Goal: Information Seeking & Learning: Learn about a topic

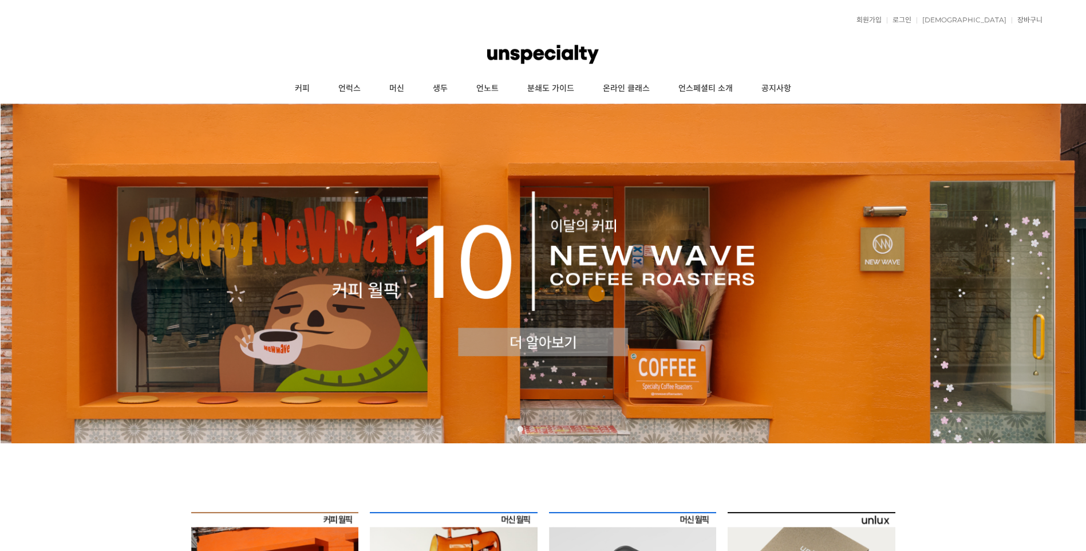
click at [558, 344] on img at bounding box center [543, 274] width 1086 height 340
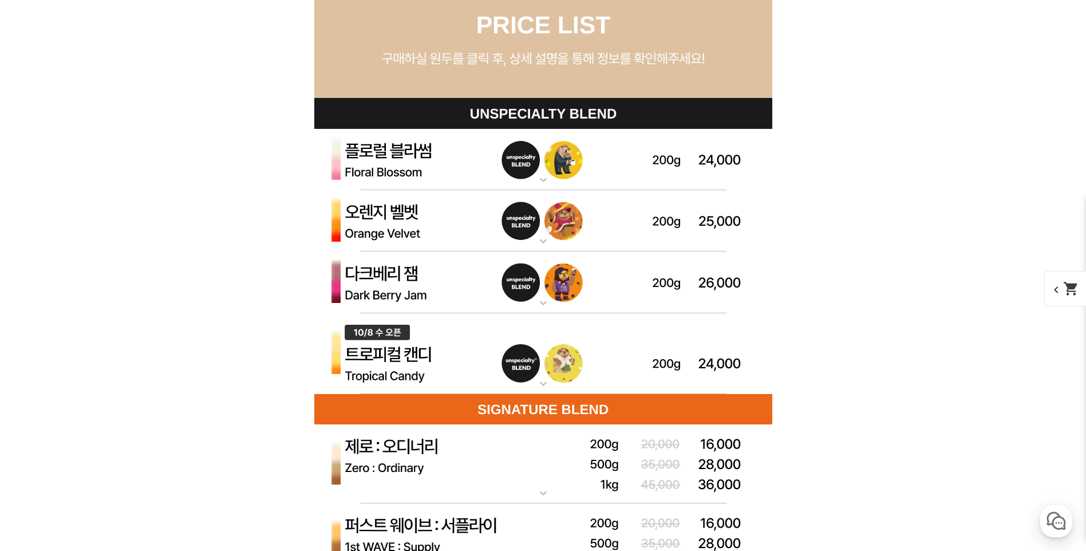
scroll to position [3264, 0]
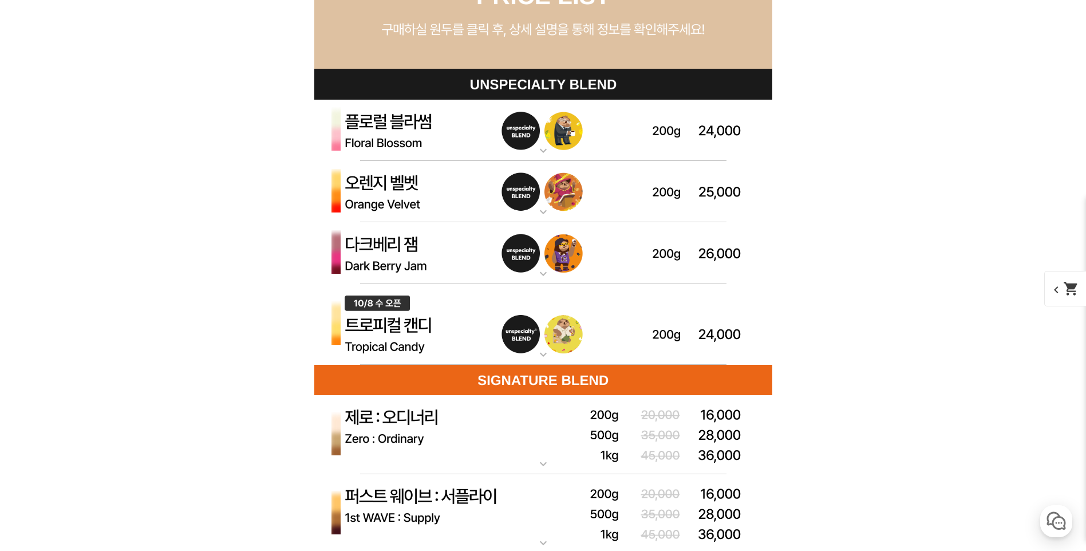
click at [530, 152] on img at bounding box center [543, 131] width 458 height 62
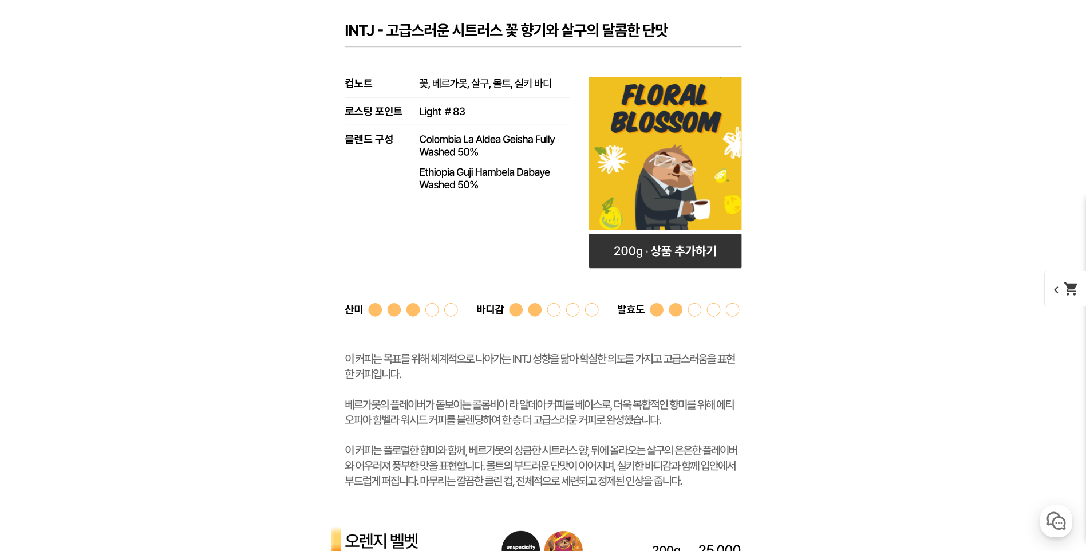
scroll to position [3665, 0]
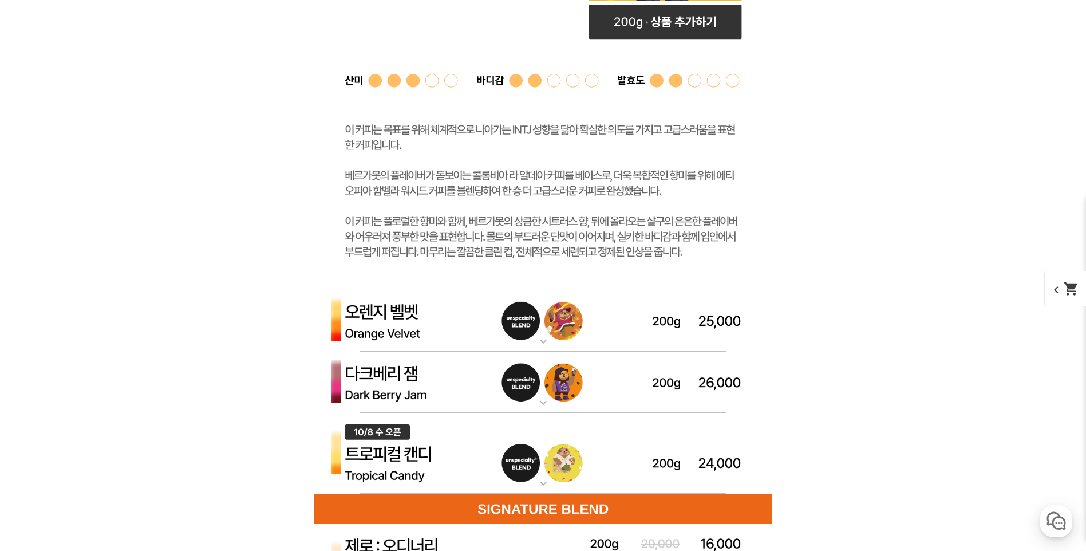
click at [538, 347] on mat-icon "expand_more" at bounding box center [543, 341] width 23 height 14
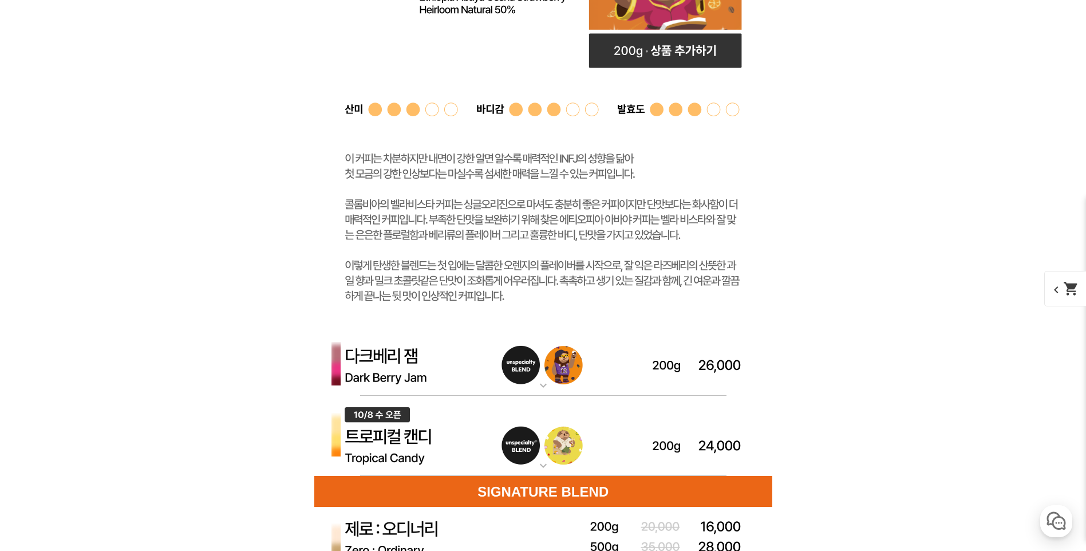
scroll to position [4295, 0]
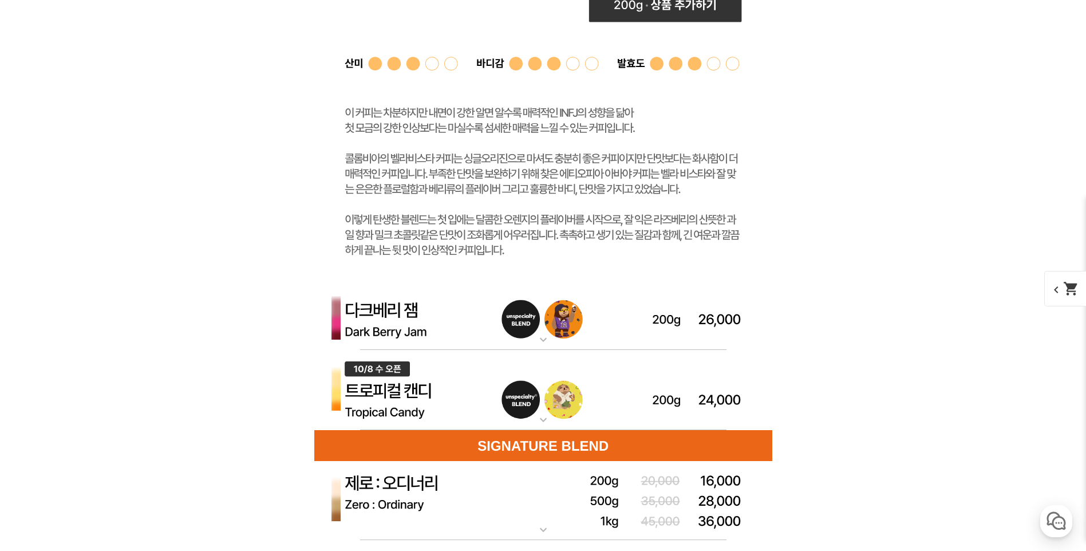
click at [542, 345] on mat-icon "expand_more" at bounding box center [543, 340] width 23 height 14
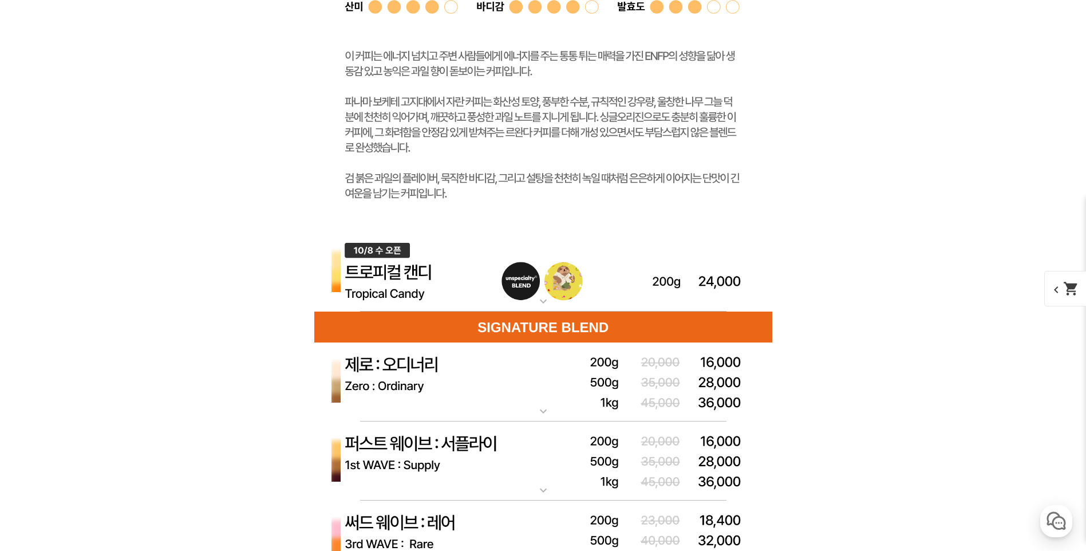
scroll to position [5097, 0]
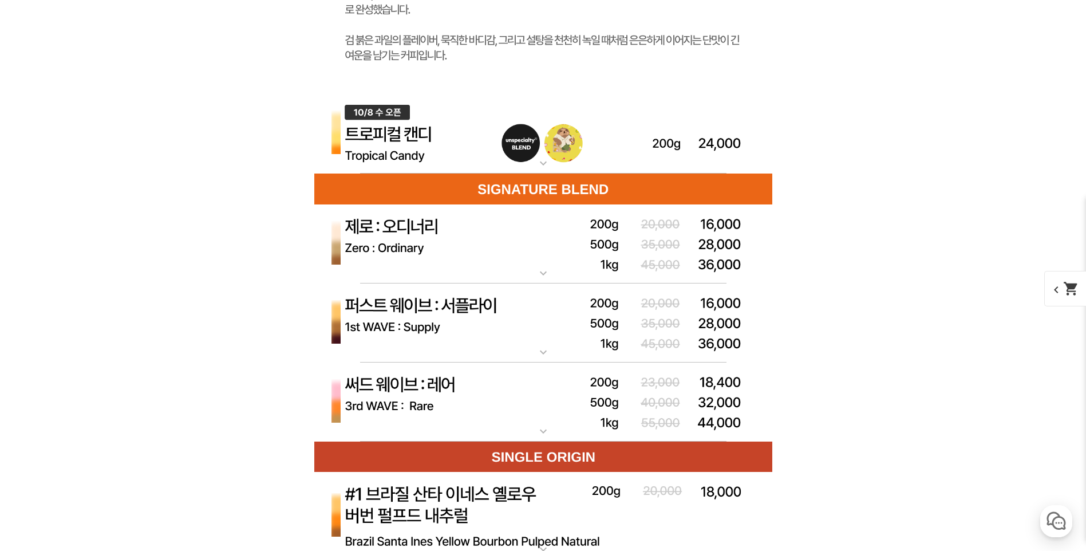
click at [546, 165] on mat-icon "expand_more" at bounding box center [543, 163] width 23 height 14
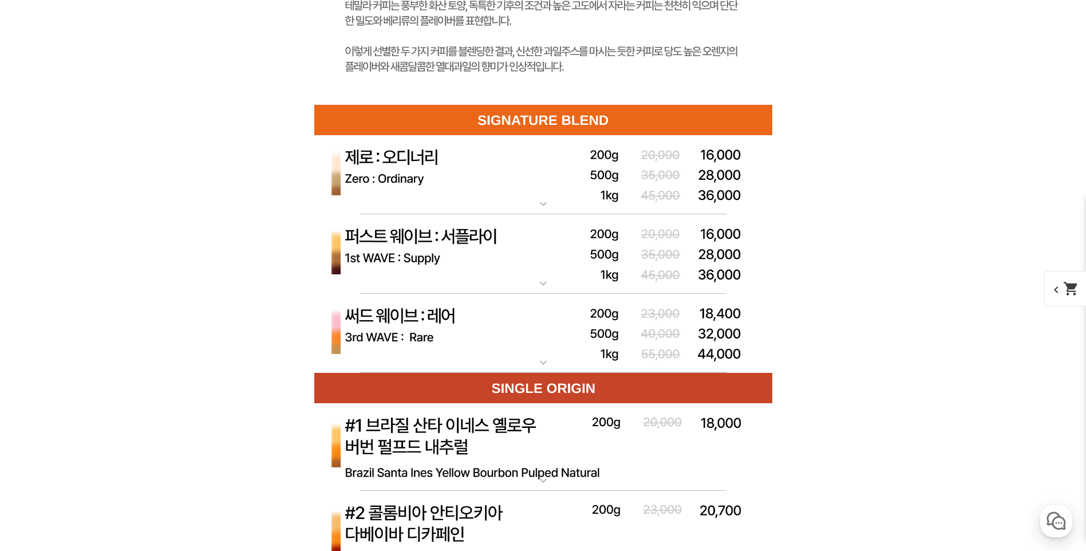
scroll to position [5727, 0]
click at [541, 203] on mat-icon "expand_more" at bounding box center [543, 203] width 23 height 14
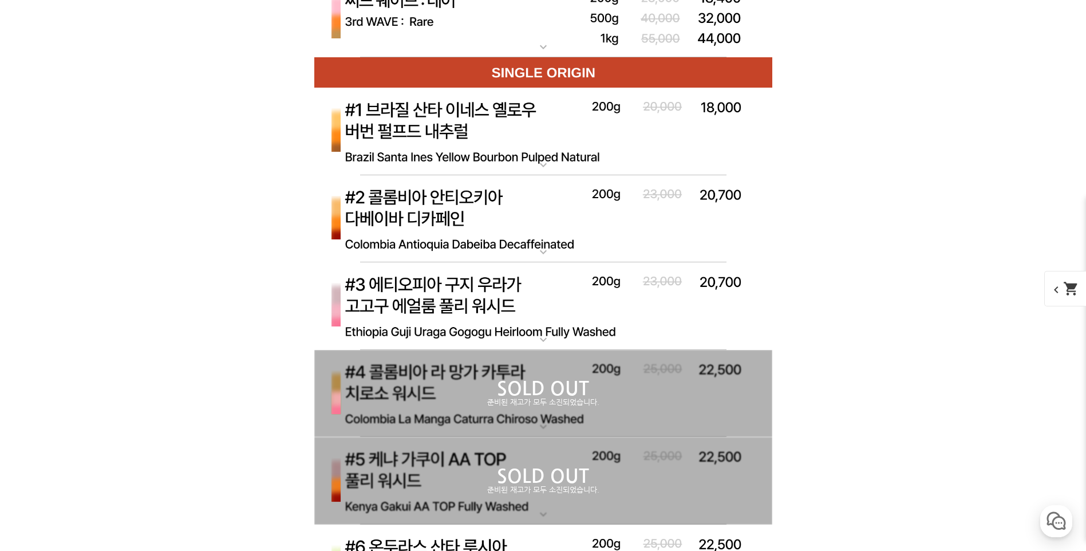
scroll to position [6644, 0]
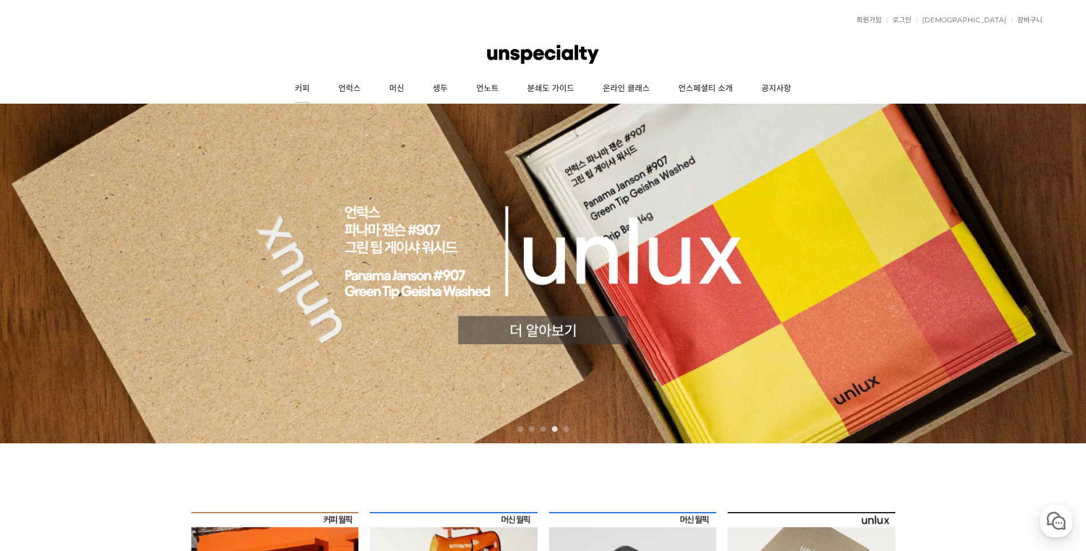
click at [308, 88] on link "커피" at bounding box center [303, 88] width 44 height 29
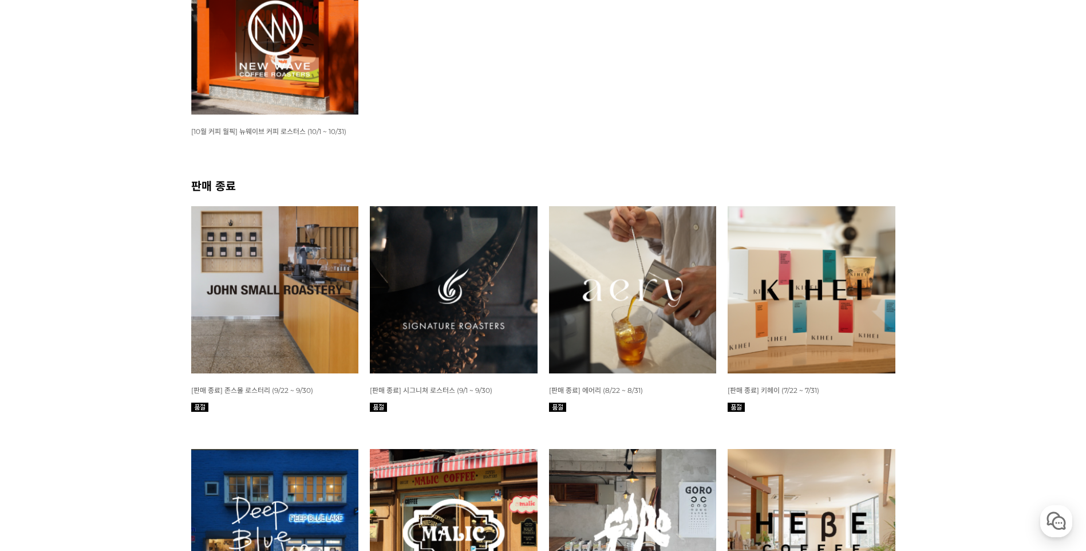
scroll to position [401, 0]
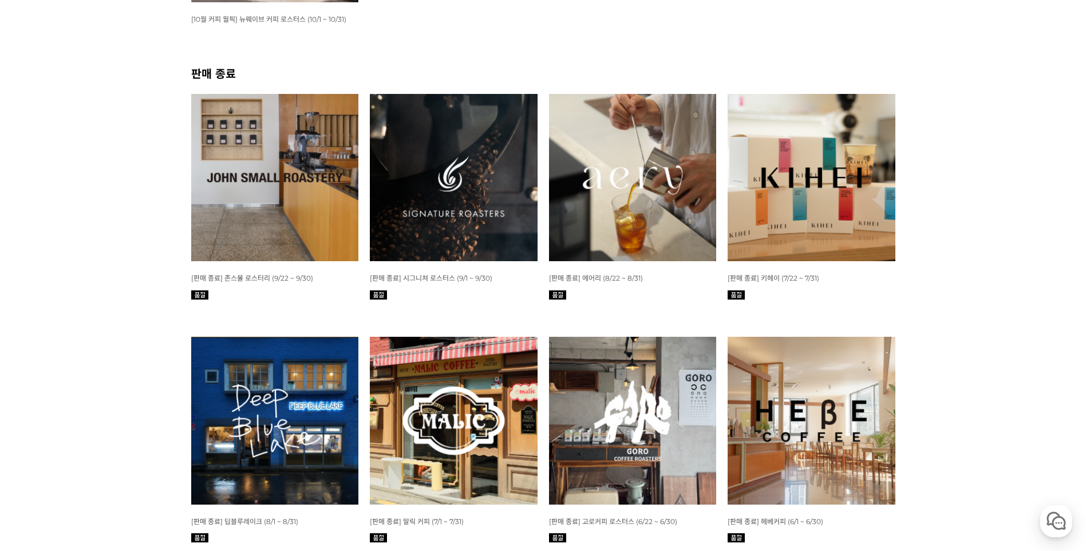
click at [677, 191] on img at bounding box center [633, 178] width 168 height 168
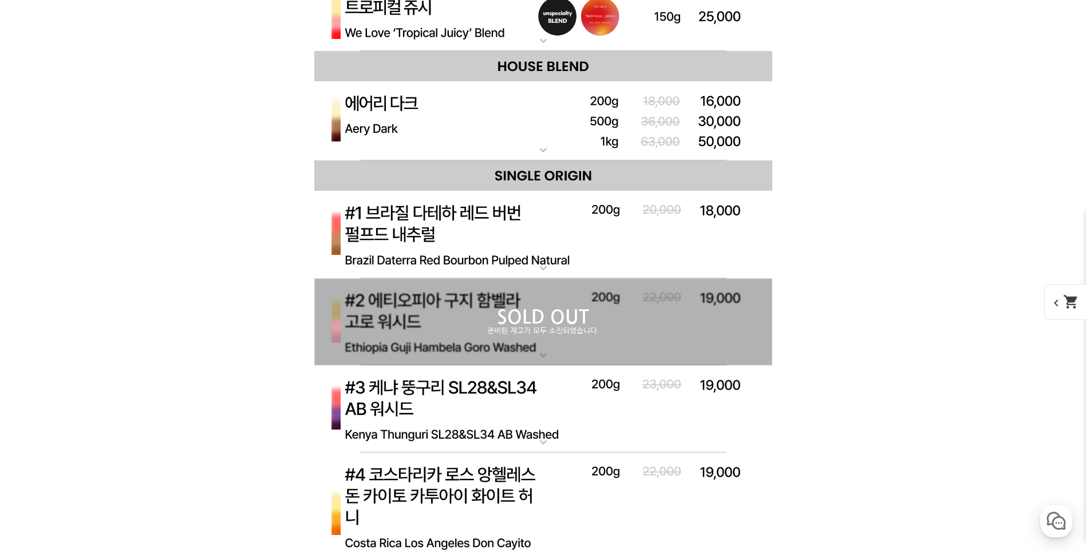
scroll to position [4524, 0]
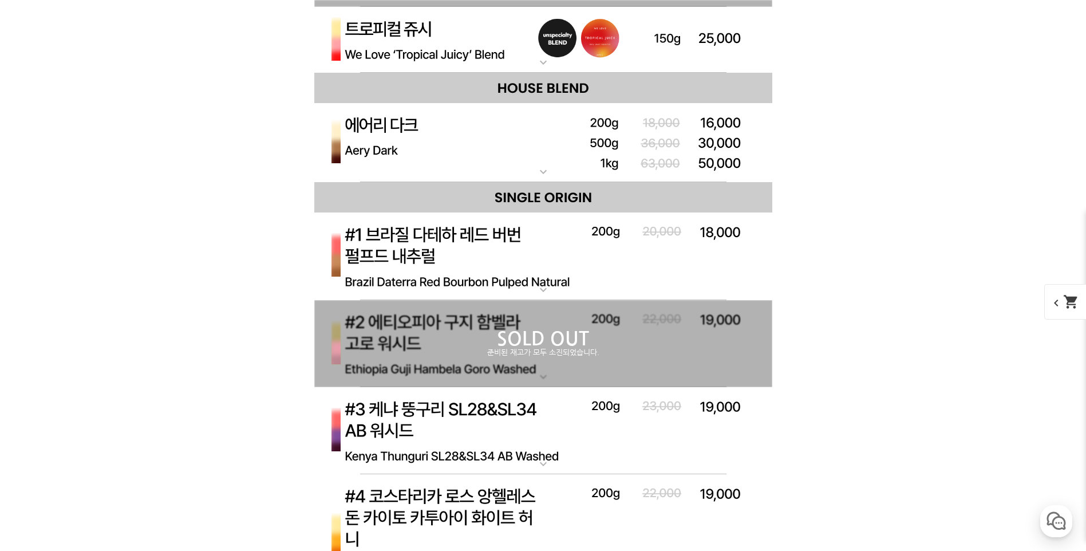
click at [558, 65] on img at bounding box center [543, 40] width 458 height 66
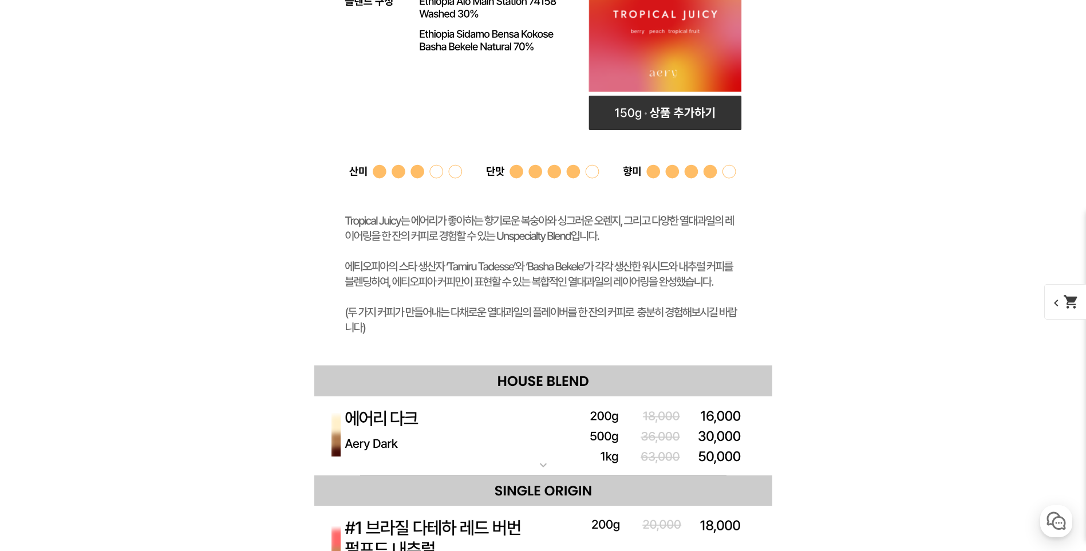
scroll to position [4868, 0]
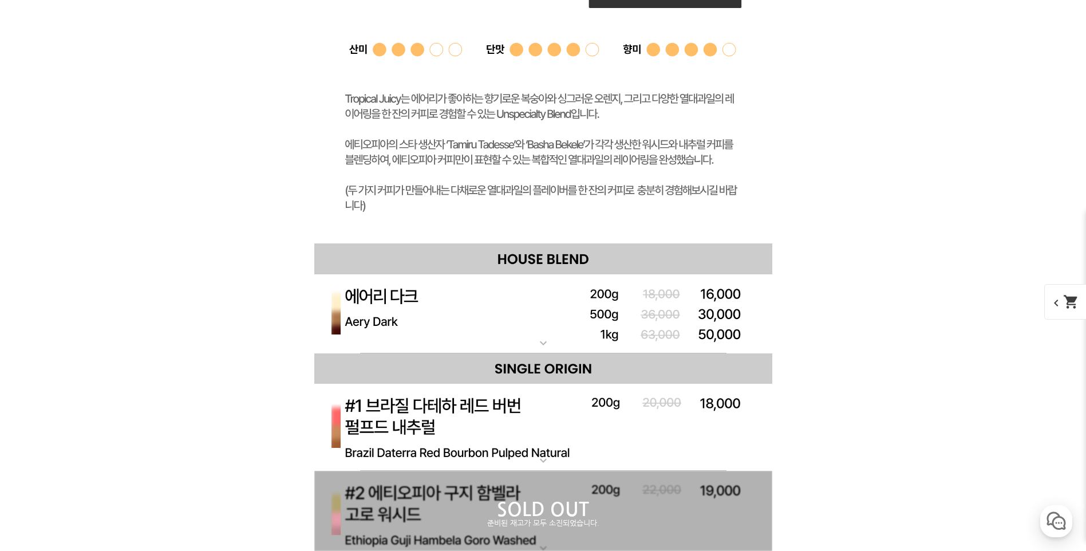
click at [536, 345] on mat-icon "expand_more" at bounding box center [543, 343] width 23 height 14
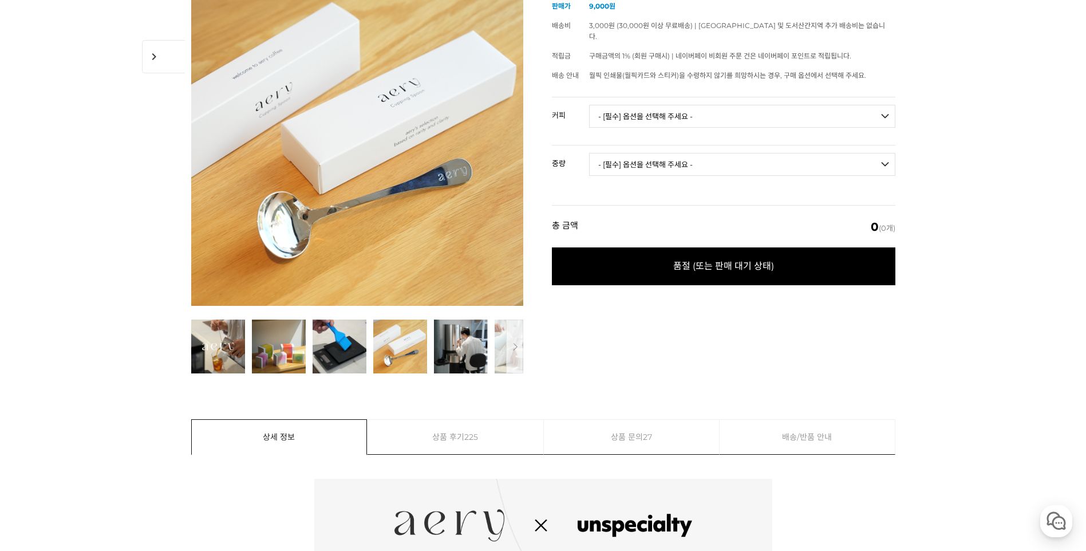
scroll to position [0, 0]
